Goal: Task Accomplishment & Management: Use online tool/utility

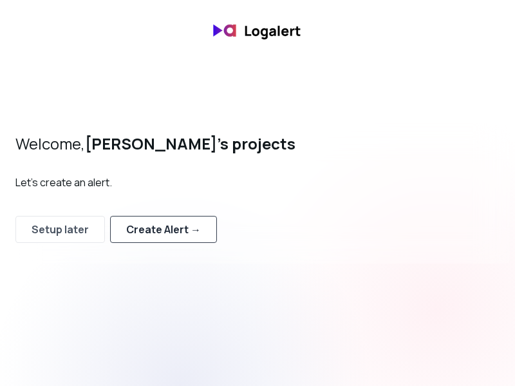
click at [155, 232] on div "Create Alert →" at bounding box center [163, 228] width 75 height 15
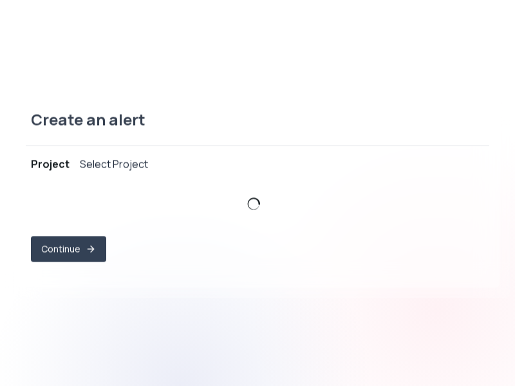
select select "prj_FwKNgsoYy9Guutwtuw1XMuPi9MiG"
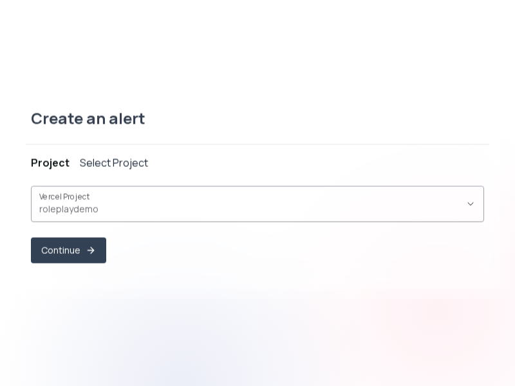
click at [90, 207] on span "roleplaydemo ," at bounding box center [249, 208] width 421 height 13
click at [162, 127] on div "Create an alert" at bounding box center [257, 126] width 463 height 37
click at [113, 163] on div "Select Project" at bounding box center [114, 161] width 68 height 15
click at [66, 247] on button "Continue" at bounding box center [68, 250] width 75 height 26
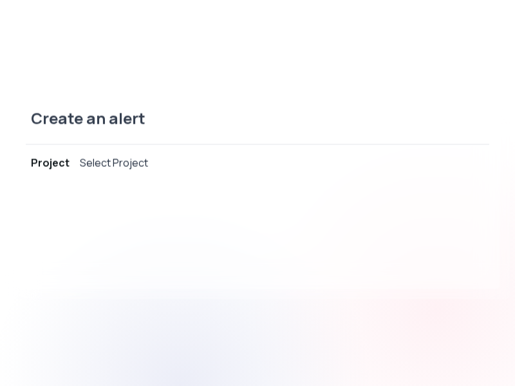
select select "message"
select select "CONTAINS"
select select "OR"
select select "message"
select select "CONTAINS"
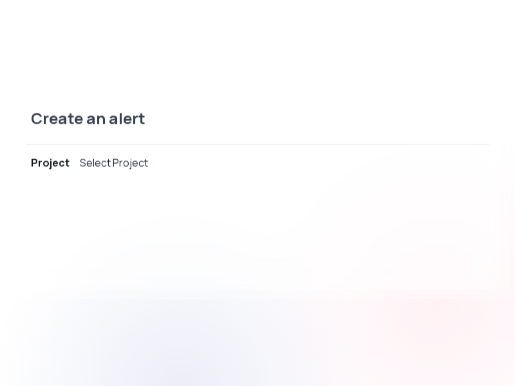
select select "AND"
select select "source"
select select "NOT_EQUALS"
select select "build"
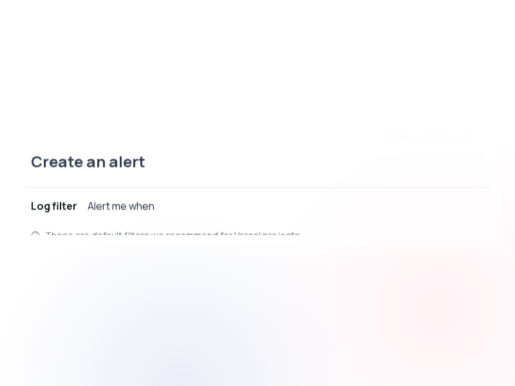
scroll to position [12, 0]
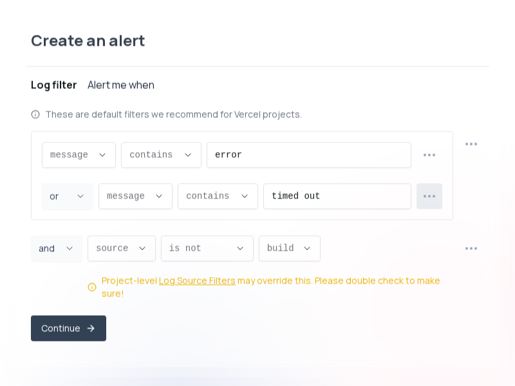
click at [436, 196] on button "button" at bounding box center [430, 196] width 26 height 26
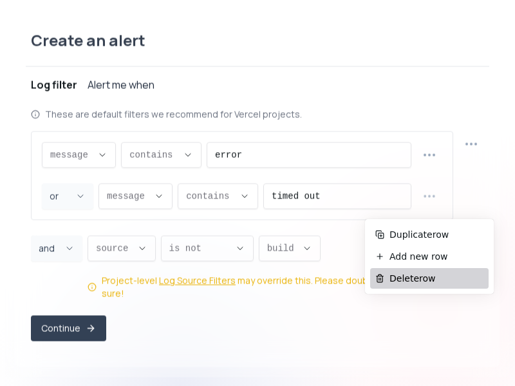
click at [409, 276] on span "Delete row" at bounding box center [436, 278] width 94 height 13
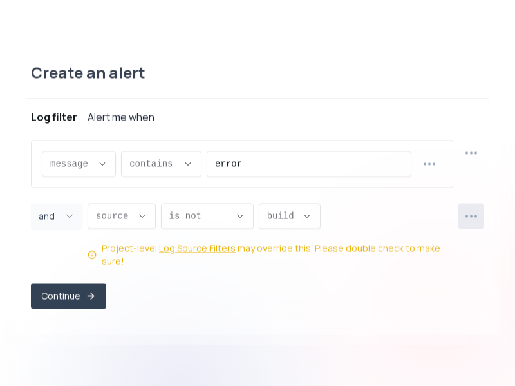
click at [467, 216] on icon "button" at bounding box center [470, 215] width 15 height 15
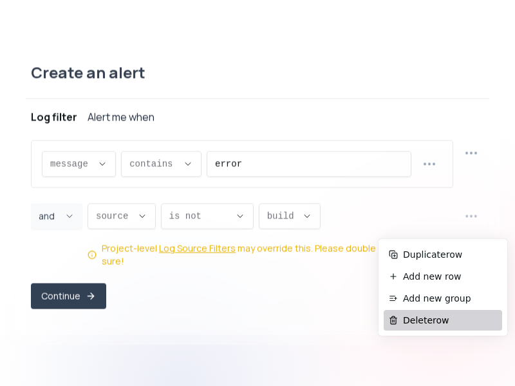
click at [412, 316] on span "Delete row" at bounding box center [450, 320] width 94 height 13
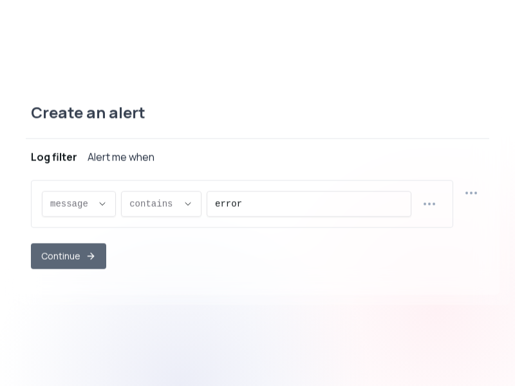
click at [61, 256] on button "Continue" at bounding box center [68, 256] width 75 height 26
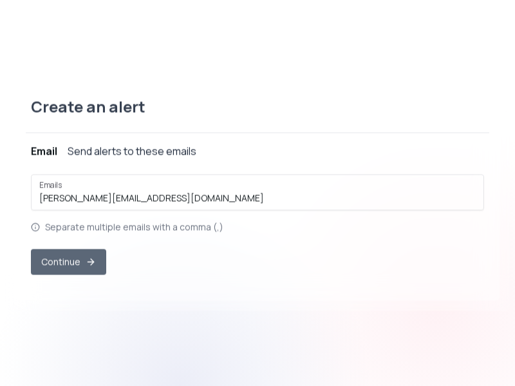
click at [76, 262] on button "Continue" at bounding box center [68, 261] width 75 height 26
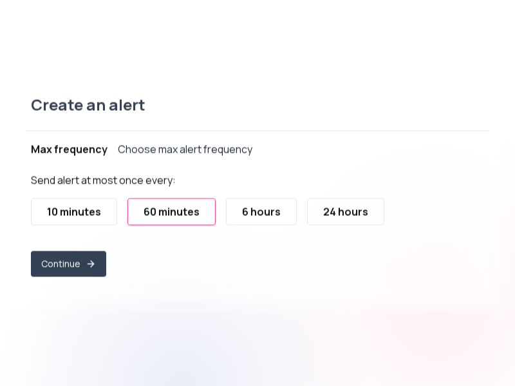
click at [98, 216] on div "10 minutes" at bounding box center [74, 210] width 54 height 15
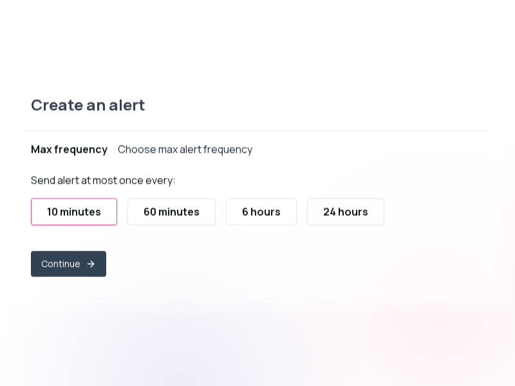
click at [149, 218] on div "60 minutes" at bounding box center [172, 210] width 56 height 15
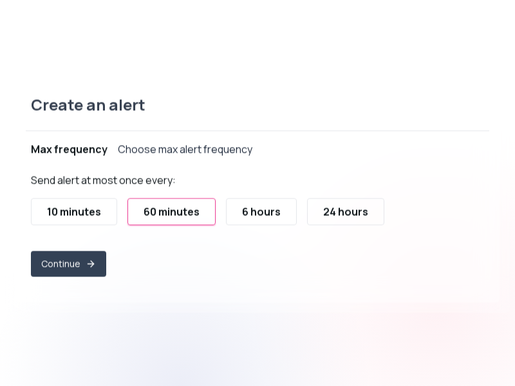
click at [90, 211] on div "10 minutes" at bounding box center [74, 210] width 54 height 15
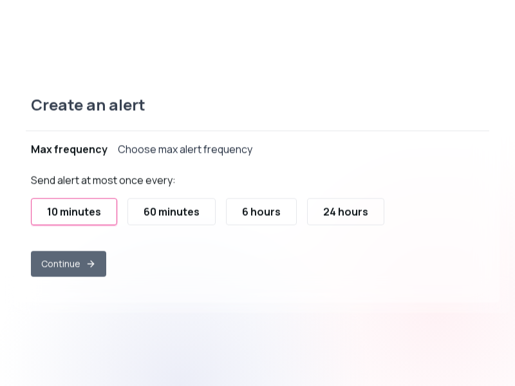
click at [80, 262] on button "Continue" at bounding box center [68, 263] width 75 height 26
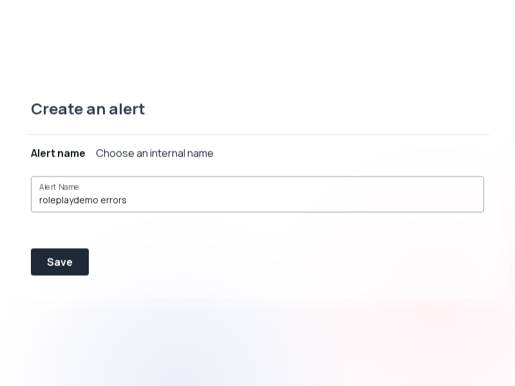
click at [105, 192] on div "roleplaydemo errors" at bounding box center [257, 194] width 436 height 24
click at [120, 237] on div "Alert Name roleplaydemo errors" at bounding box center [257, 207] width 453 height 72
click at [68, 260] on div "Save" at bounding box center [60, 261] width 26 height 15
